Goal: Task Accomplishment & Management: Manage account settings

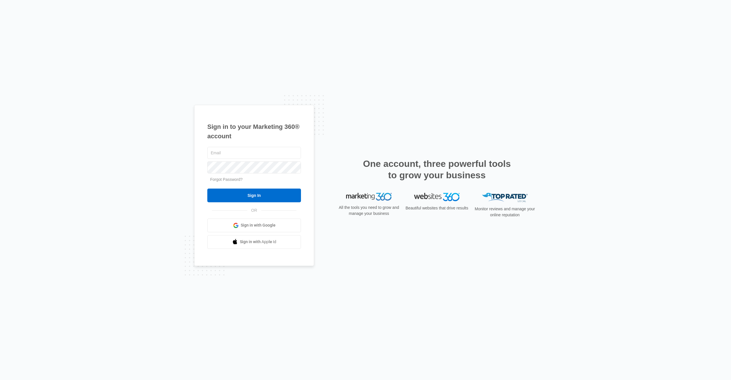
click at [230, 225] on link "Sign in with Google" at bounding box center [254, 225] width 94 height 14
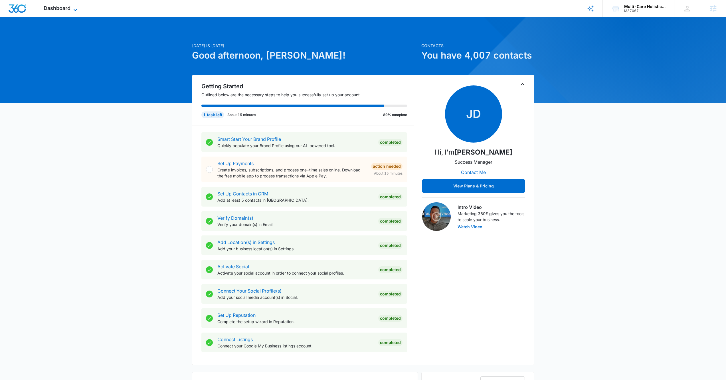
click at [74, 9] on icon at bounding box center [75, 10] width 7 height 7
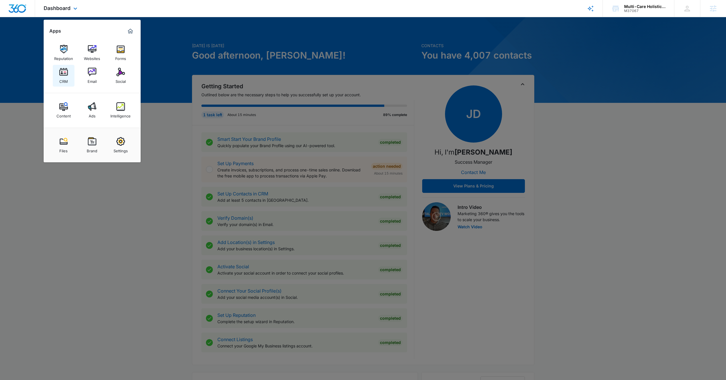
click at [62, 73] on img at bounding box center [63, 72] width 9 height 9
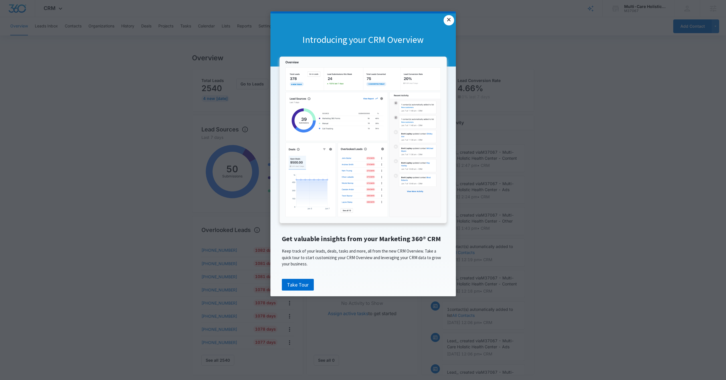
click at [451, 21] on link "×" at bounding box center [449, 20] width 10 height 10
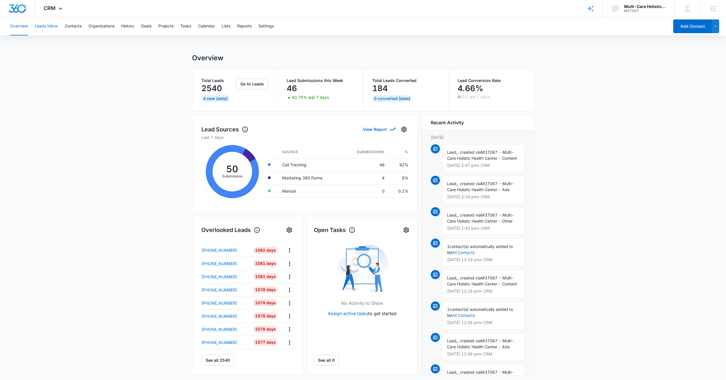
click at [47, 27] on button "Leads Inbox" at bounding box center [46, 26] width 23 height 18
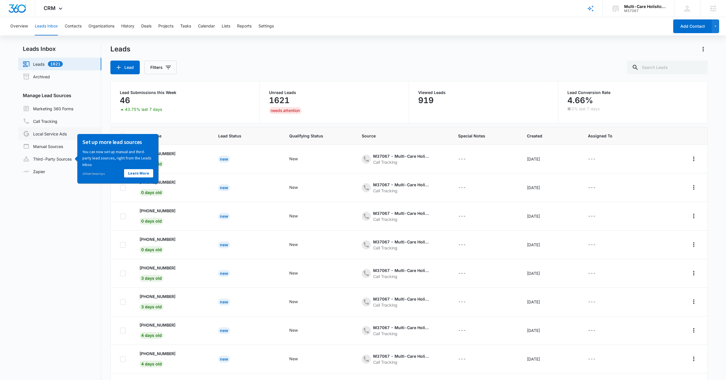
click at [51, 134] on link "Local Service Ads" at bounding box center [45, 133] width 44 height 7
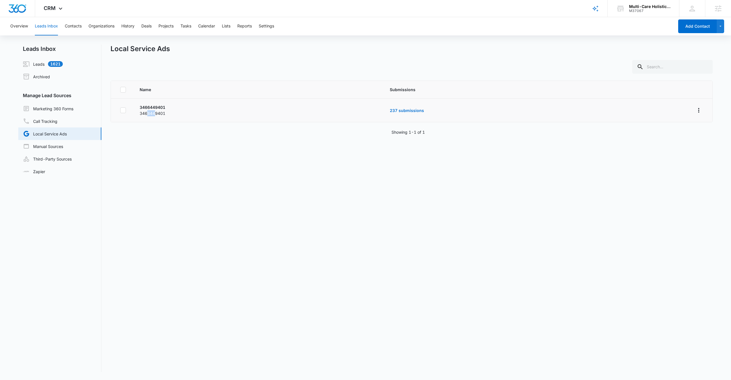
drag, startPoint x: 147, startPoint y: 114, endPoint x: 154, endPoint y: 116, distance: 7.4
click at [154, 116] on p "3466449401" at bounding box center [258, 113] width 236 height 6
drag, startPoint x: 150, startPoint y: 129, endPoint x: 152, endPoint y: 122, distance: 7.4
click at [150, 129] on div "Showing 1-1 of 1" at bounding box center [411, 132] width 602 height 6
